Goal: Check status

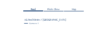
scroll to position [51, 0]
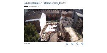
click at [50, 22] on img at bounding box center [53, 25] width 59 height 33
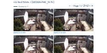
scroll to position [17, 0]
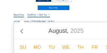
click at [18, 16] on input "text" at bounding box center [18, 14] width 11 height 3
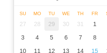
scroll to position [76, 0]
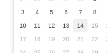
click at [80, 28] on div "14" at bounding box center [80, 25] width 14 height 13
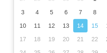
type input "[DATE] 12:55"
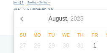
scroll to position [47, 0]
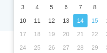
click at [81, 22] on div "14" at bounding box center [80, 20] width 14 height 13
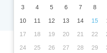
scroll to position [0, 0]
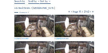
scroll to position [56, 0]
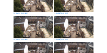
click at [37, 10] on img at bounding box center [33, 0] width 40 height 22
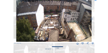
click at [92, 44] on icon at bounding box center [92, 43] width 2 height 3
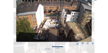
scroll to position [906, 0]
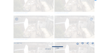
click at [101, 13] on div "Scroll to travel through time | Press 'Alt' Button + Scroll to Zoom | Click and…" at bounding box center [54, 26] width 108 height 53
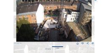
click at [96, 0] on icon at bounding box center [95, 1] width 2 height 3
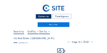
scroll to position [25, 0]
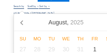
click at [19, 7] on input "text" at bounding box center [18, 6] width 11 height 3
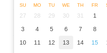
click at [67, 45] on div "13" at bounding box center [66, 42] width 14 height 13
type input "[DATE] 12:55"
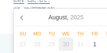
scroll to position [30, 0]
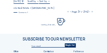
click at [69, 5] on div "[DATE] 12:55 Fullscreen AG Real Estate / [GEOGRAPHIC_DATA] MDE Camera 1 Page 37…" at bounding box center [53, 13] width 80 height 26
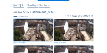
scroll to position [36, 0]
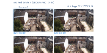
click at [67, 6] on icon at bounding box center [68, 6] width 3 height 3
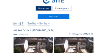
scroll to position [0, 0]
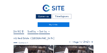
click at [21, 33] on input "[DATE] 12:55" at bounding box center [18, 31] width 11 height 3
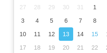
click at [64, 36] on div "13" at bounding box center [66, 33] width 14 height 13
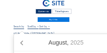
click at [92, 16] on div "Cameras Timelapses My C-Site" at bounding box center [53, 9] width 80 height 24
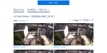
scroll to position [13, 0]
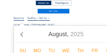
click at [17, 19] on input "text" at bounding box center [18, 18] width 11 height 3
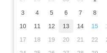
scroll to position [89, 0]
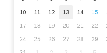
click at [66, 13] on div "13" at bounding box center [66, 11] width 14 height 13
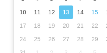
type input "[DATE] 12:55"
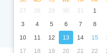
click at [67, 37] on div "13" at bounding box center [66, 37] width 14 height 13
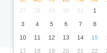
scroll to position [0, 0]
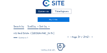
click at [83, 19] on div "Cameras Timelapses My C-Site" at bounding box center [53, 9] width 80 height 24
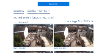
scroll to position [22, 0]
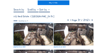
click at [69, 21] on icon at bounding box center [70, 20] width 3 height 3
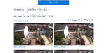
click at [69, 21] on icon at bounding box center [70, 20] width 3 height 3
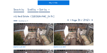
click at [69, 21] on icon at bounding box center [70, 20] width 3 height 3
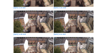
scroll to position [190, 0]
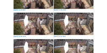
click at [25, 26] on img at bounding box center [33, 24] width 40 height 22
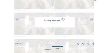
scroll to position [192, 0]
